Goal: Browse casually: Explore the website without a specific task or goal

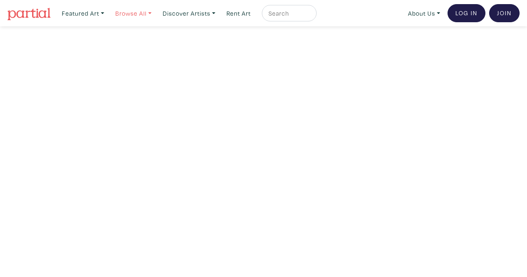
click at [151, 12] on link "Browse All" at bounding box center [134, 13] width 44 height 17
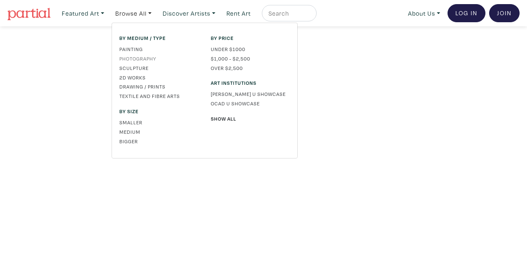
click at [144, 59] on link "Photography" at bounding box center [158, 58] width 79 height 7
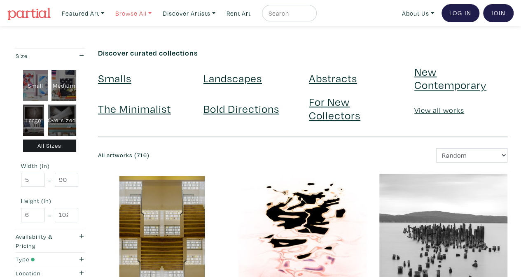
click at [131, 18] on link "Browse All" at bounding box center [134, 13] width 44 height 17
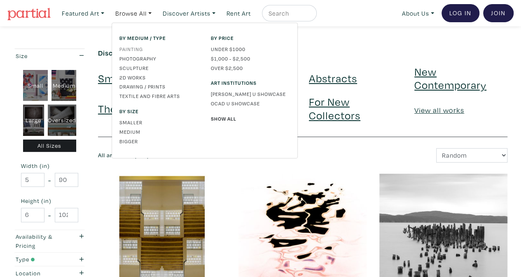
click at [131, 49] on link "Painting" at bounding box center [158, 48] width 79 height 7
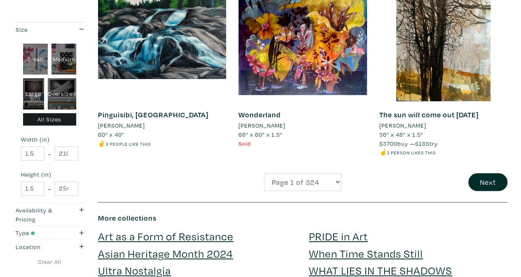
scroll to position [1578, 0]
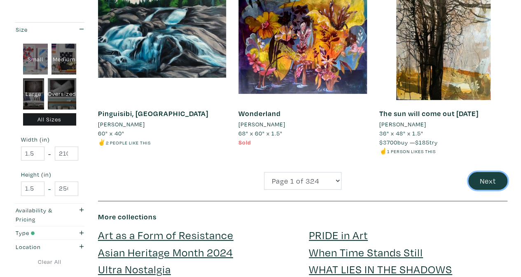
click at [472, 174] on button "Next" at bounding box center [487, 181] width 39 height 18
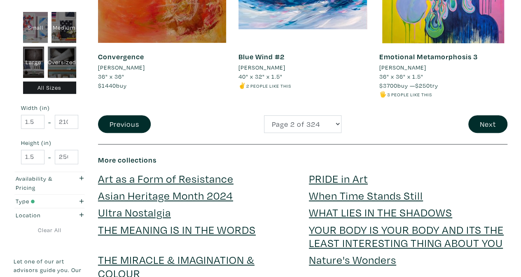
scroll to position [1698, 0]
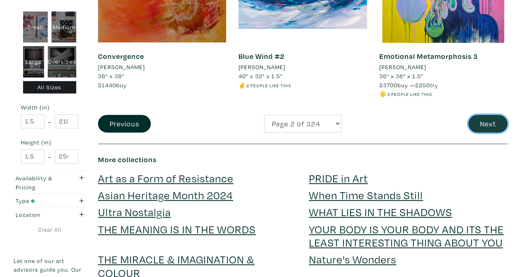
click at [479, 115] on button "Next" at bounding box center [487, 124] width 39 height 18
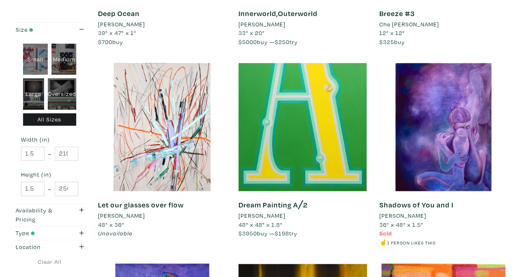
scroll to position [503, 0]
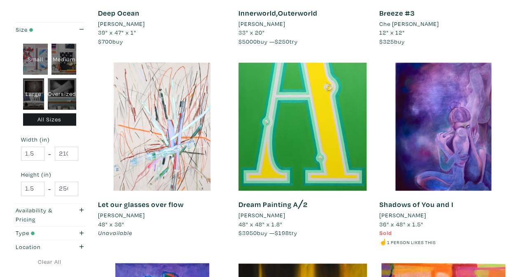
click at [196, 104] on div at bounding box center [162, 127] width 128 height 128
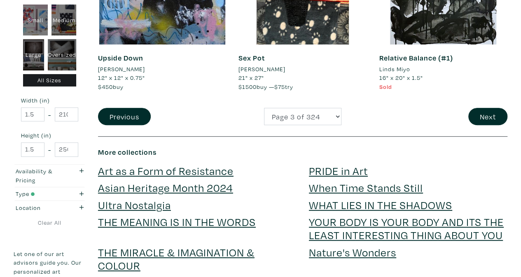
scroll to position [1653, 0]
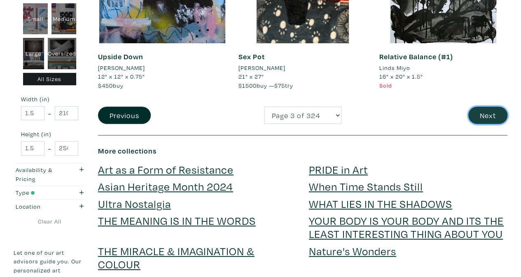
click at [485, 114] on button "Next" at bounding box center [487, 116] width 39 height 18
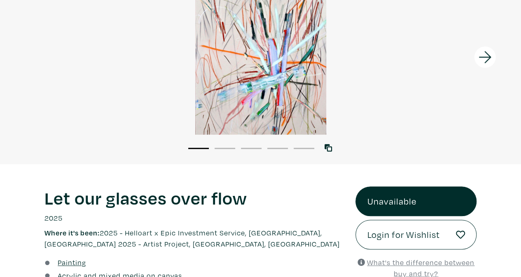
scroll to position [109, 0]
click at [485, 61] on icon at bounding box center [485, 58] width 28 height 22
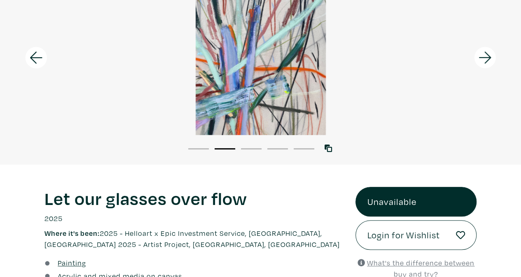
click at [485, 61] on icon at bounding box center [485, 58] width 28 height 22
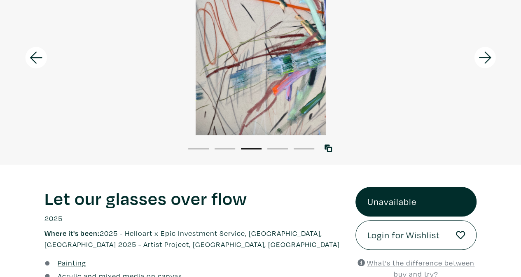
click at [485, 61] on icon at bounding box center [485, 58] width 28 height 22
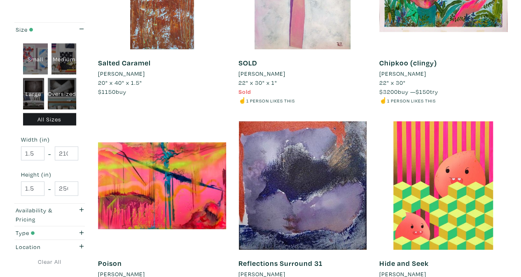
scroll to position [1104, 0]
